Goal: Task Accomplishment & Management: Manage account settings

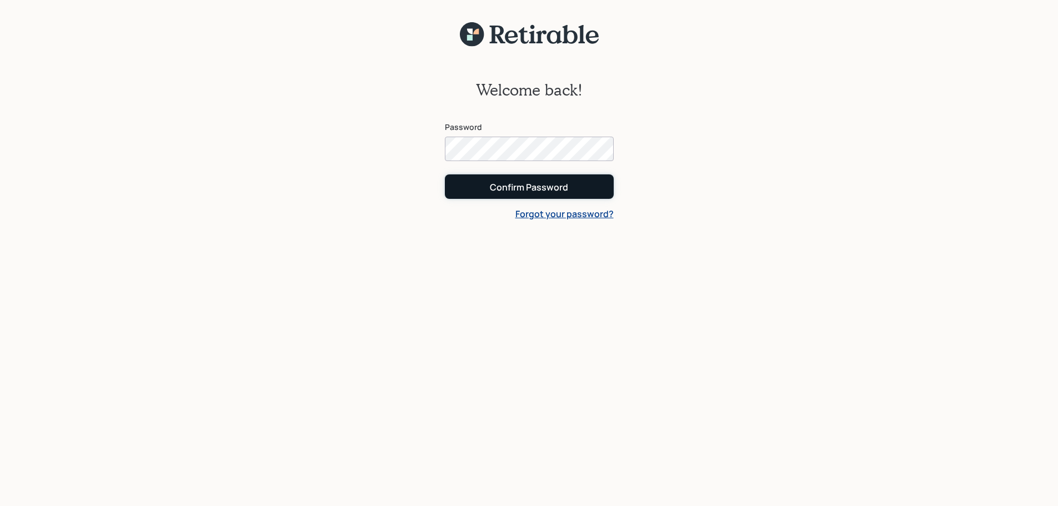
click at [533, 189] on div "Confirm Password" at bounding box center [529, 187] width 78 height 12
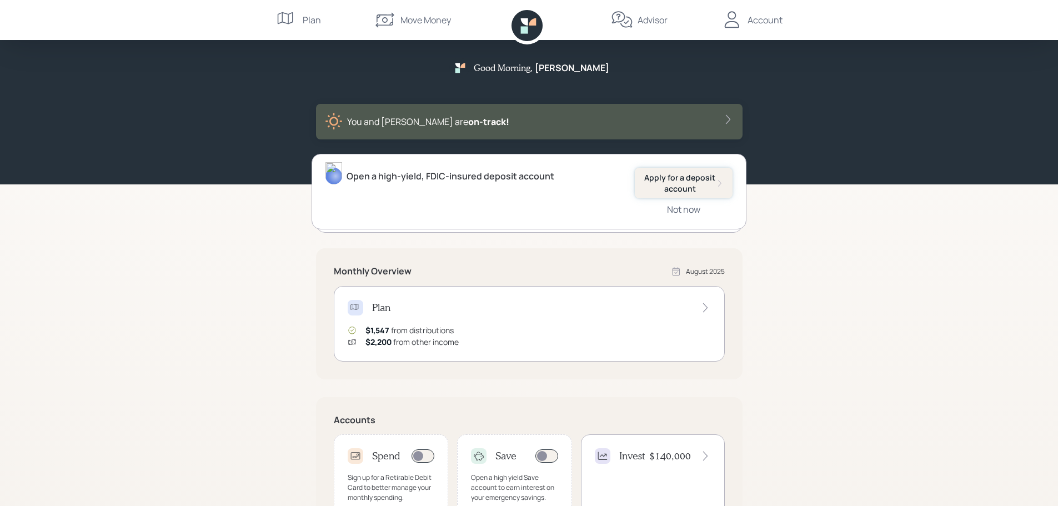
click at [689, 187] on div "Apply for a deposit account" at bounding box center [684, 183] width 80 height 22
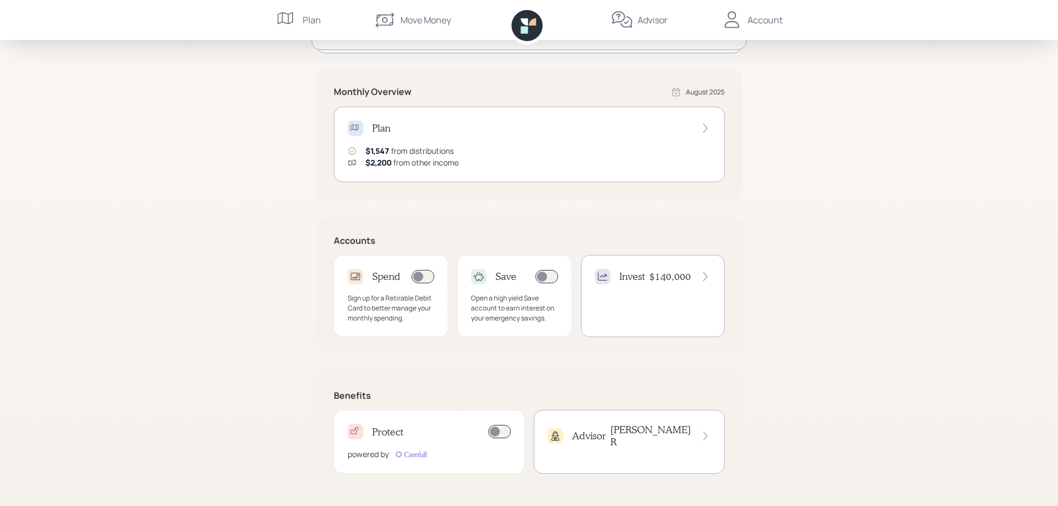
scroll to position [183, 0]
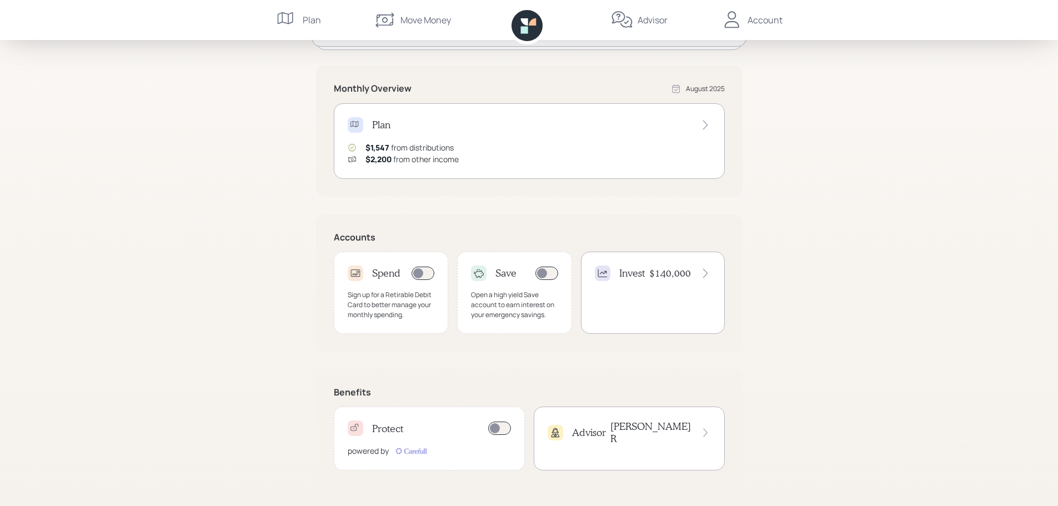
click at [552, 217] on div "Accounts Spend Sign up for a Retirable Debit Card to better manage your monthly…" at bounding box center [529, 282] width 427 height 137
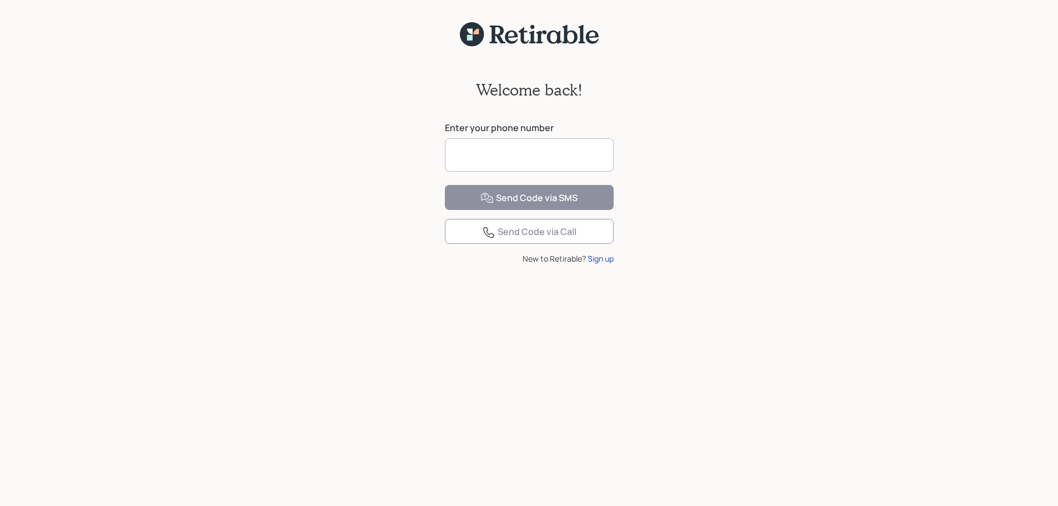
scroll to position [14, 0]
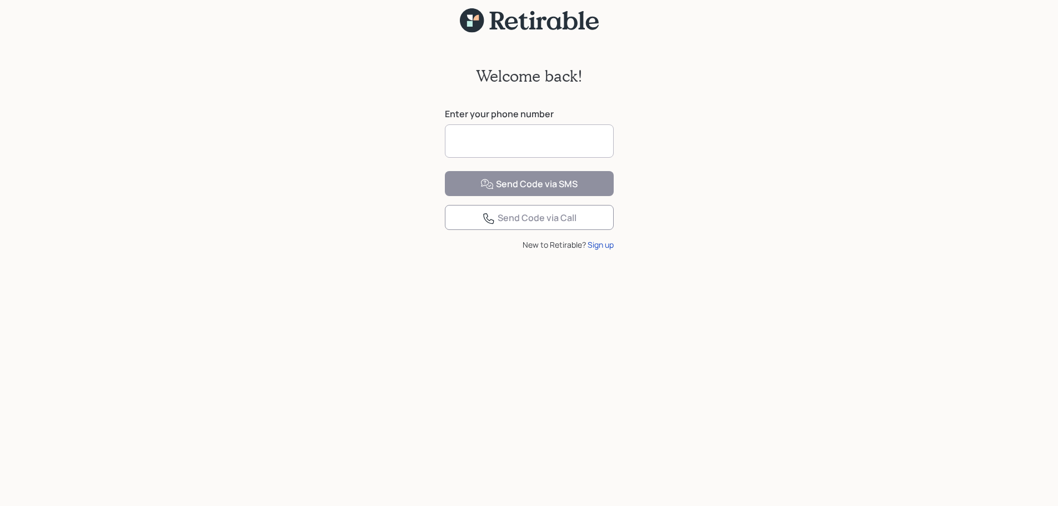
click at [540, 140] on input at bounding box center [529, 140] width 169 height 33
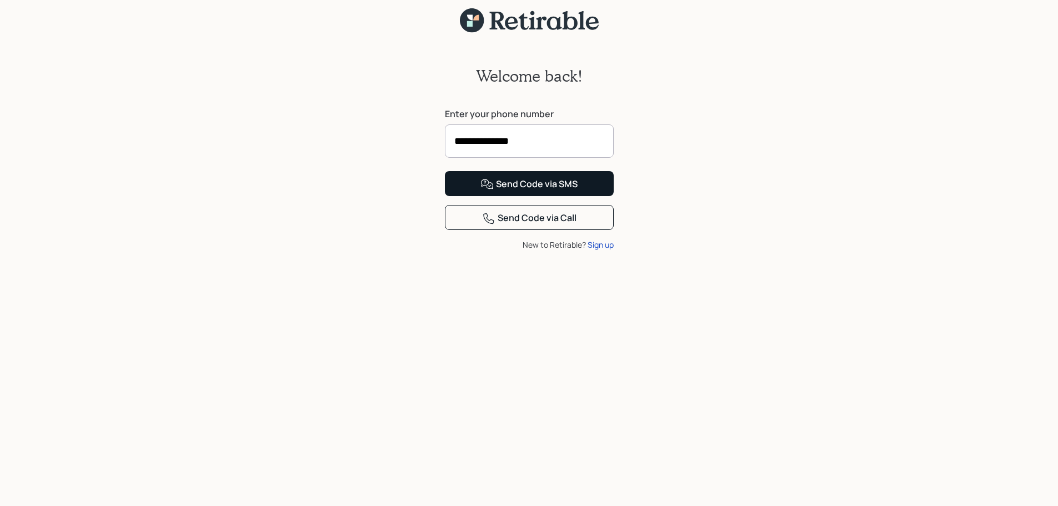
type input "**********"
click at [557, 191] on div "Send Code via SMS" at bounding box center [529, 184] width 97 height 13
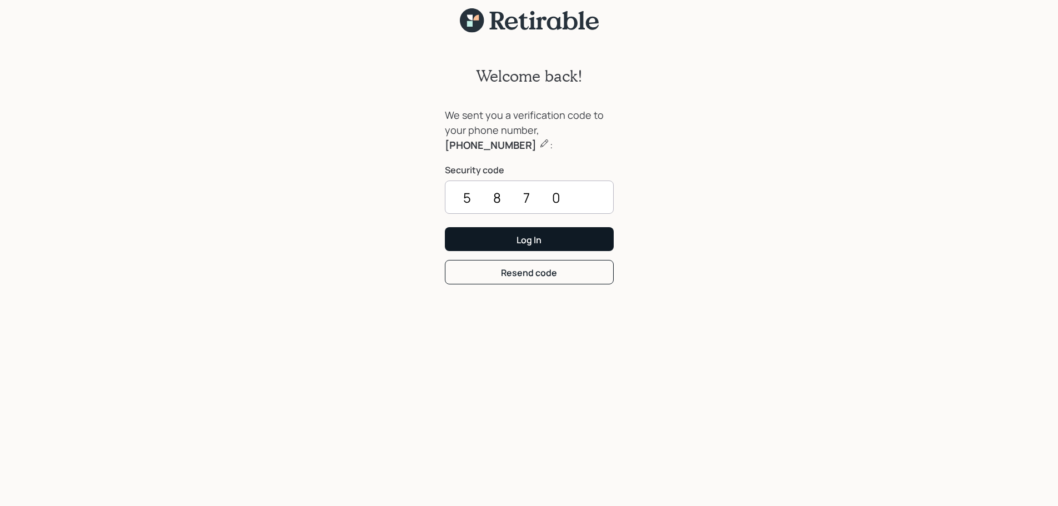
type input "5870"
click at [553, 249] on button "Log In" at bounding box center [529, 239] width 169 height 24
